Goal: Information Seeking & Learning: Learn about a topic

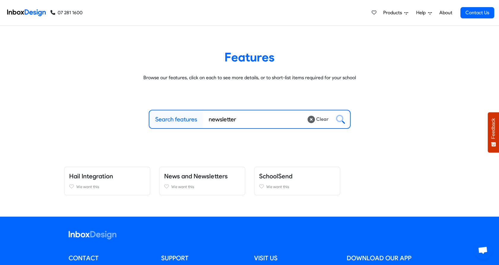
click at [441, 14] on link "About" at bounding box center [445, 13] width 16 height 12
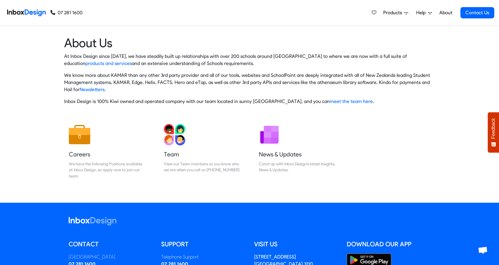
scroll to position [93, 0]
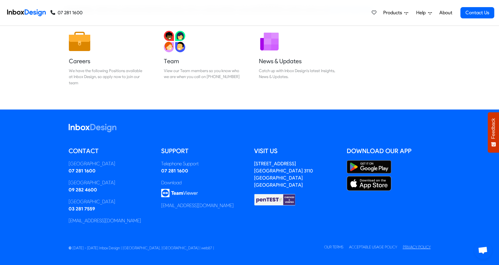
click at [414, 246] on link "Privacy Policy" at bounding box center [417, 247] width 28 height 4
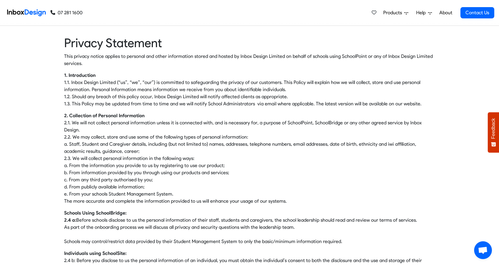
click at [20, 10] on img at bounding box center [26, 13] width 39 height 12
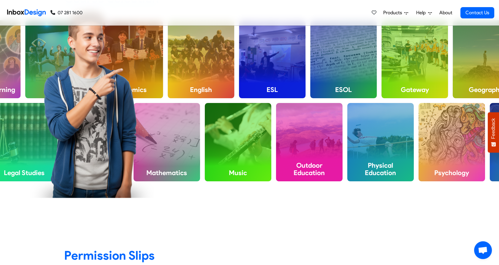
scroll to position [461, 0]
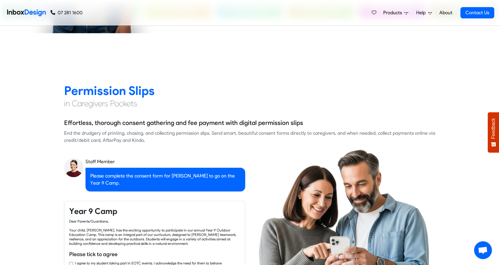
checkbox input "true"
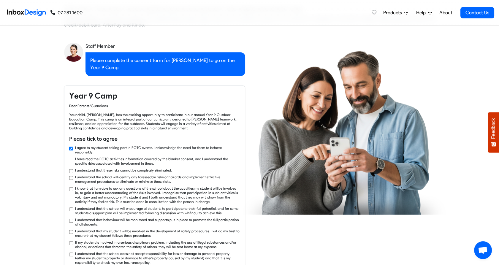
checkbox input "true"
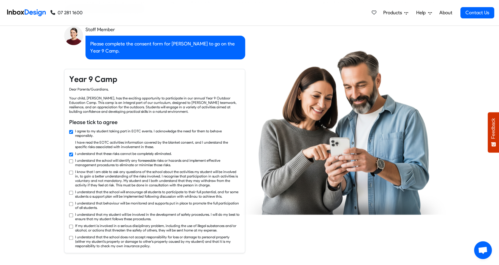
checkbox input "true"
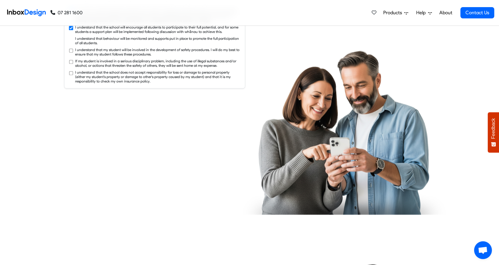
checkbox input "true"
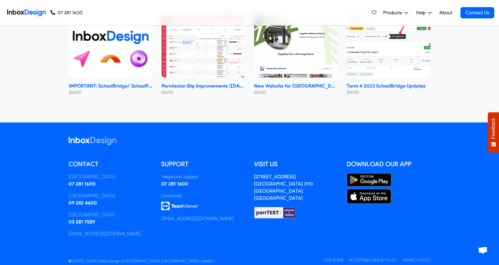
scroll to position [2756, 0]
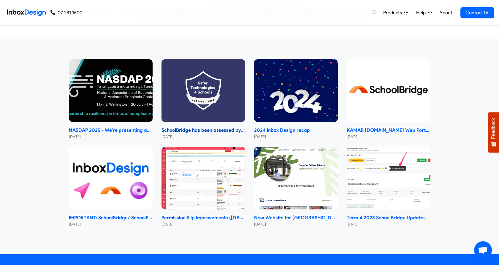
click at [221, 85] on img at bounding box center [203, 90] width 84 height 63
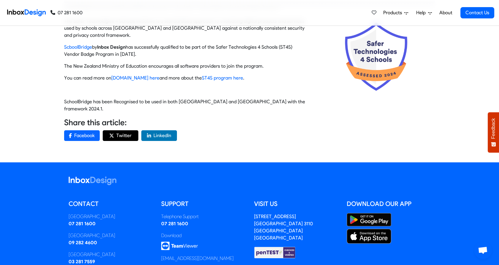
scroll to position [276, 0]
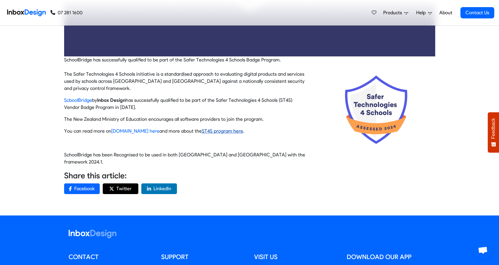
click at [226, 130] on link "ST4S program here" at bounding box center [222, 131] width 41 height 6
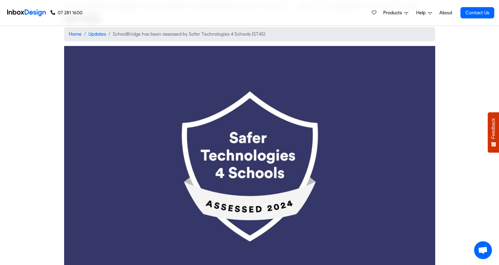
scroll to position [0, 0]
